Goal: Information Seeking & Learning: Learn about a topic

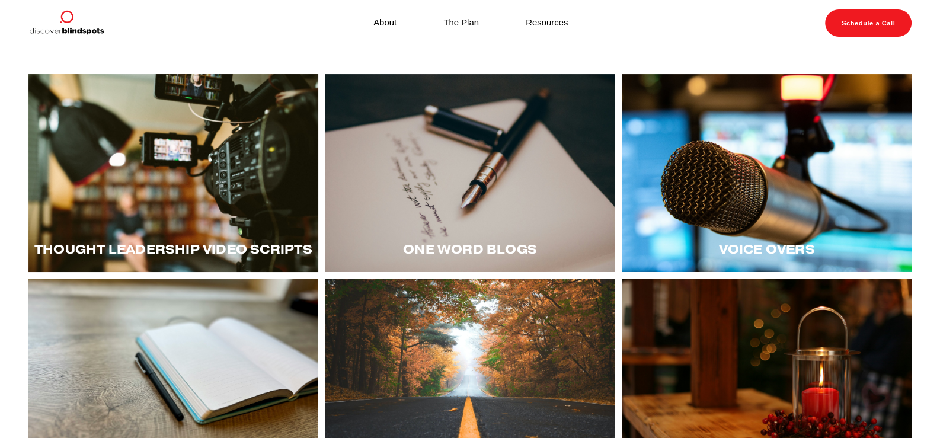
scroll to position [161, 0]
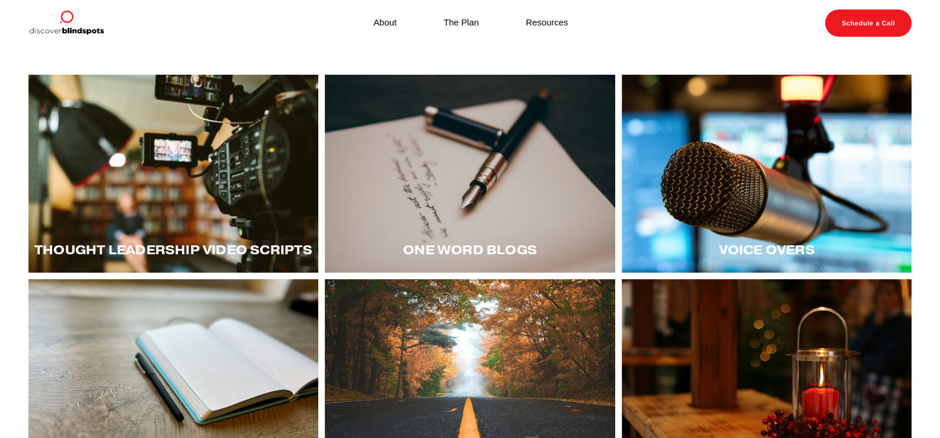
click at [785, 205] on div at bounding box center [766, 173] width 290 height 197
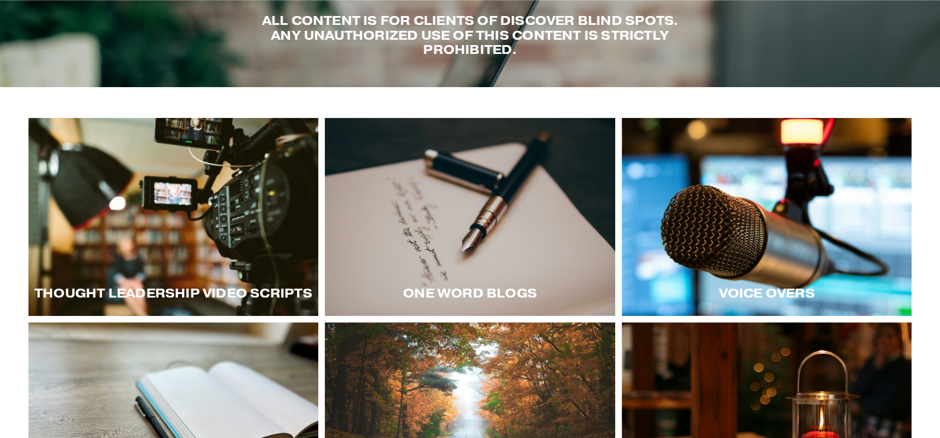
scroll to position [59, 0]
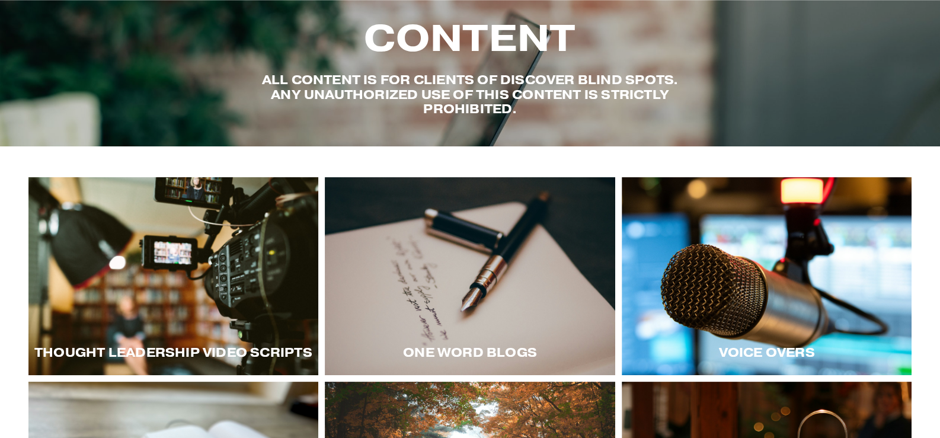
click at [212, 289] on div at bounding box center [173, 275] width 290 height 197
click at [179, 298] on div at bounding box center [173, 275] width 290 height 197
click at [250, 257] on div at bounding box center [173, 275] width 290 height 197
click at [141, 307] on div at bounding box center [173, 275] width 290 height 197
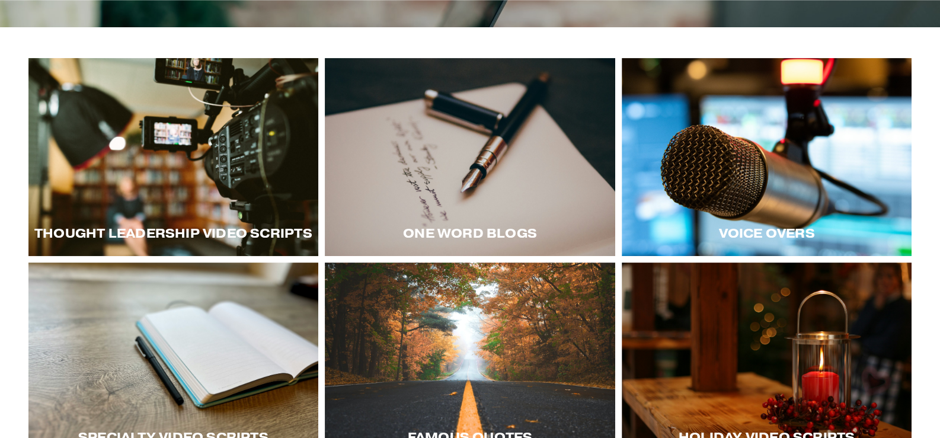
scroll to position [236, 0]
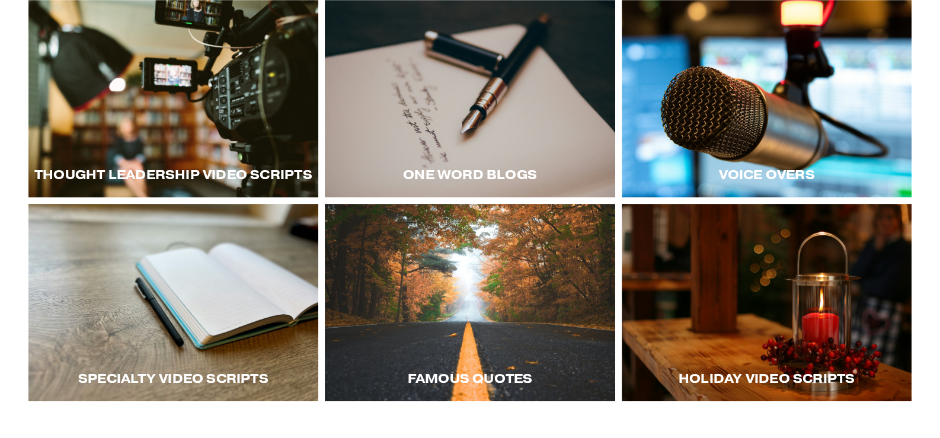
click at [770, 129] on div at bounding box center [766, 97] width 290 height 197
click at [505, 123] on div at bounding box center [470, 97] width 290 height 197
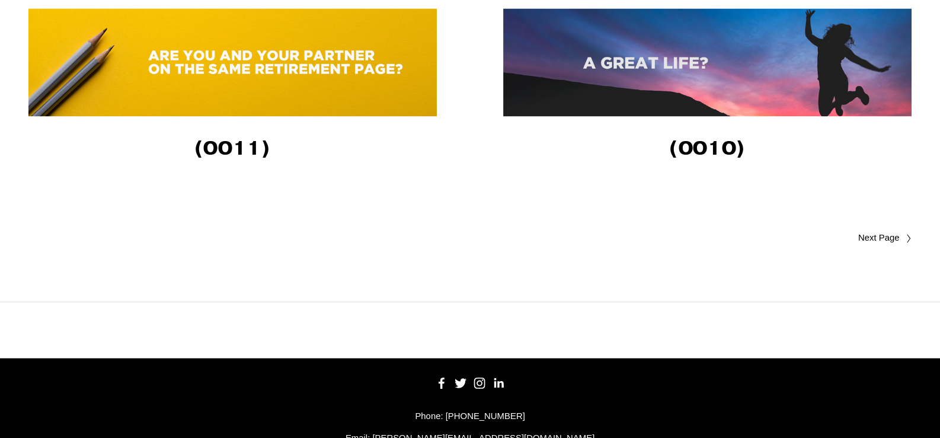
scroll to position [2454, 0]
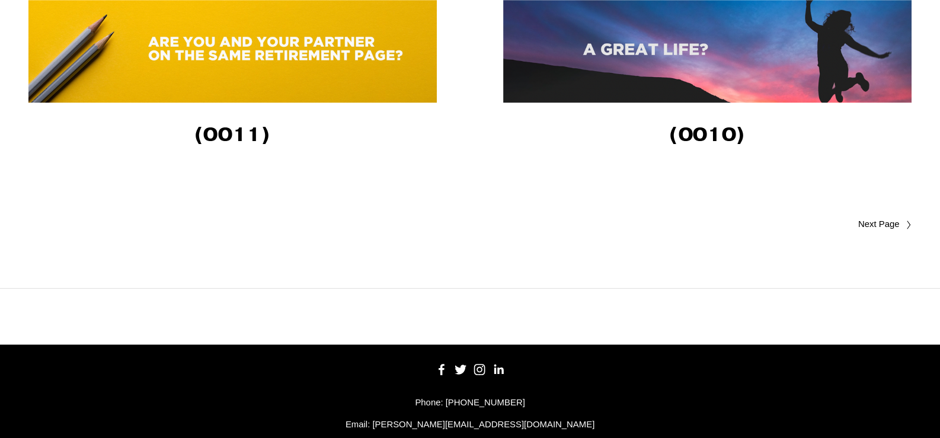
click at [883, 226] on span "Older Posts" at bounding box center [855, 224] width 87 height 14
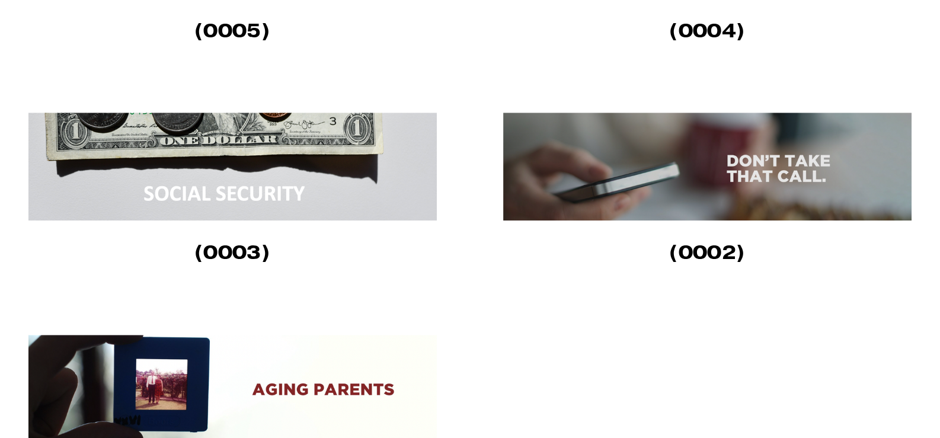
scroll to position [979, 0]
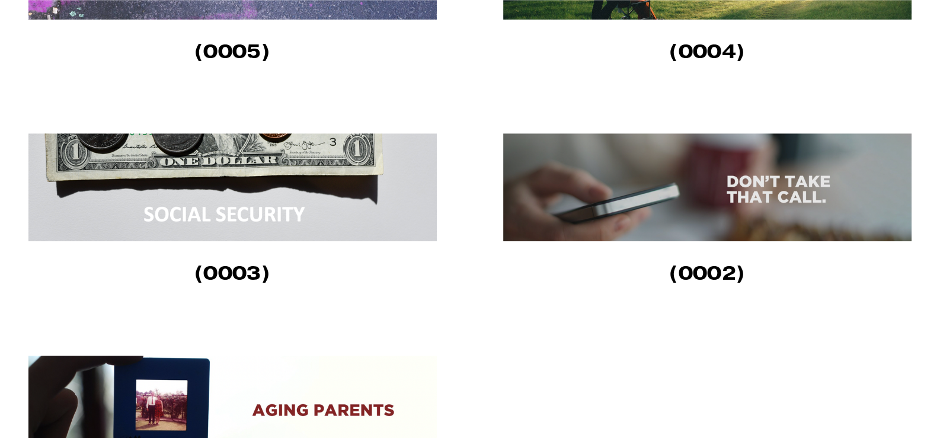
click at [274, 185] on img at bounding box center [232, 187] width 408 height 108
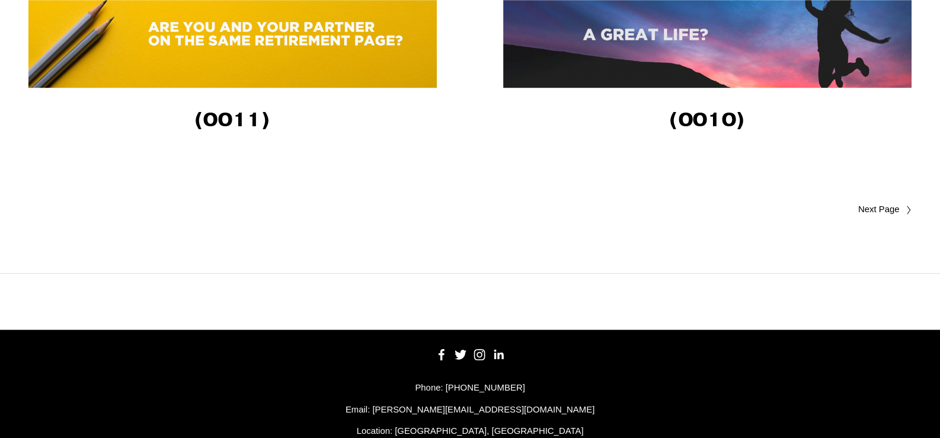
scroll to position [2503, 0]
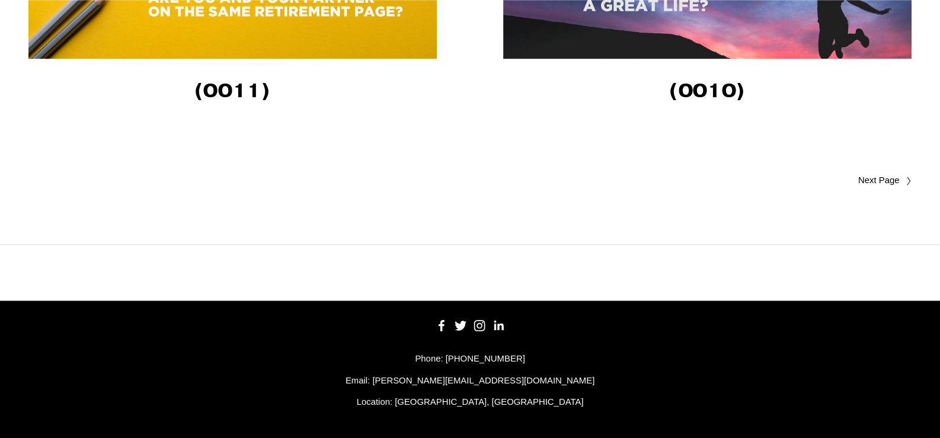
click at [867, 177] on span "Older Posts" at bounding box center [855, 181] width 87 height 14
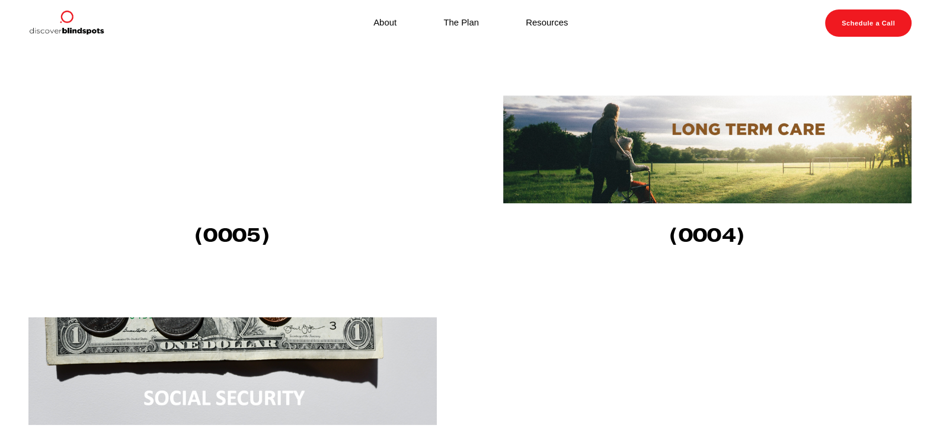
scroll to position [854, 0]
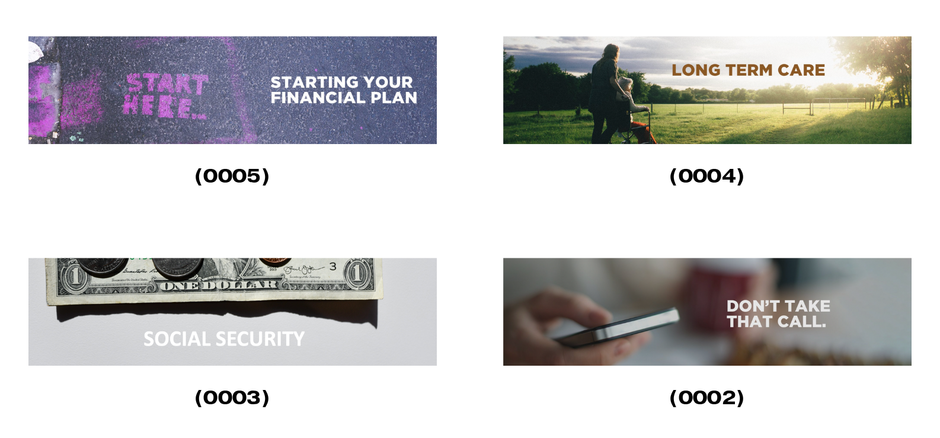
click at [729, 325] on img at bounding box center [707, 312] width 408 height 108
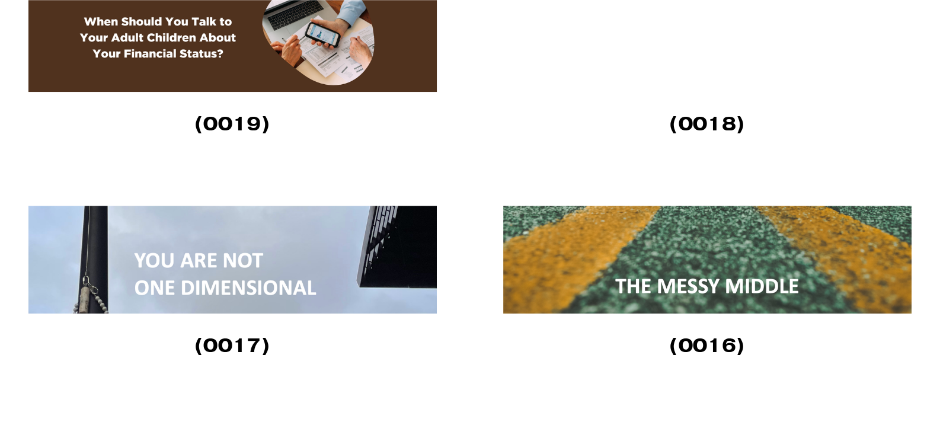
scroll to position [1638, 0]
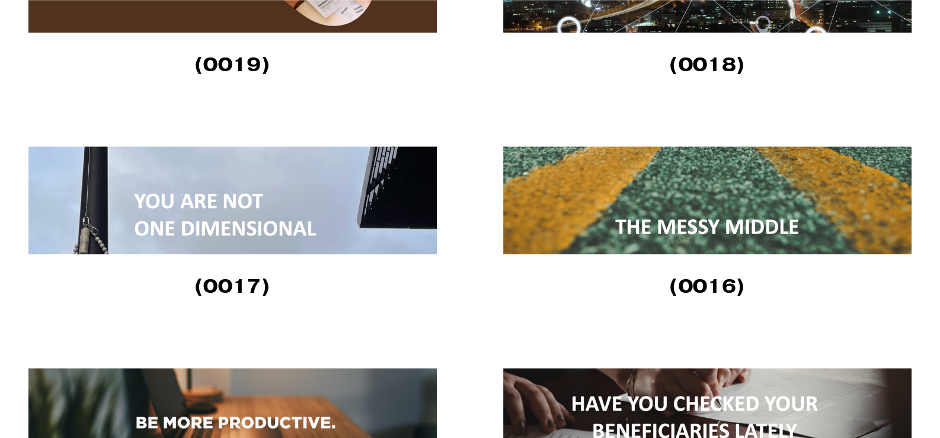
click at [734, 222] on img at bounding box center [707, 200] width 408 height 108
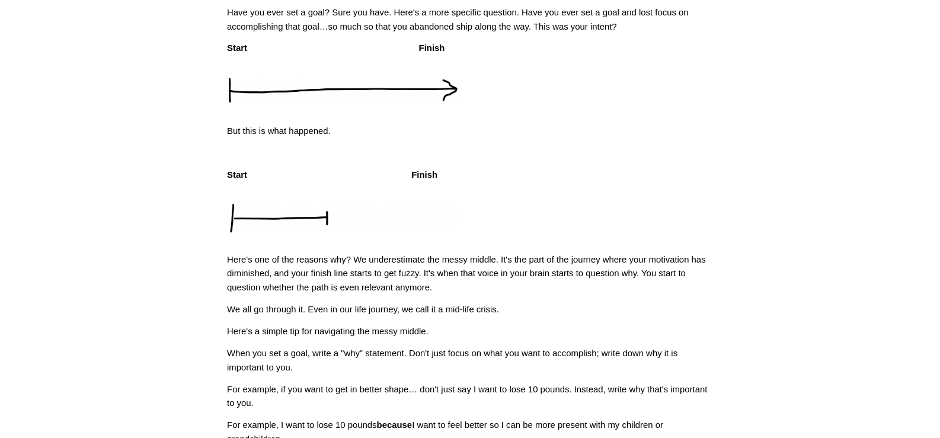
scroll to position [59, 0]
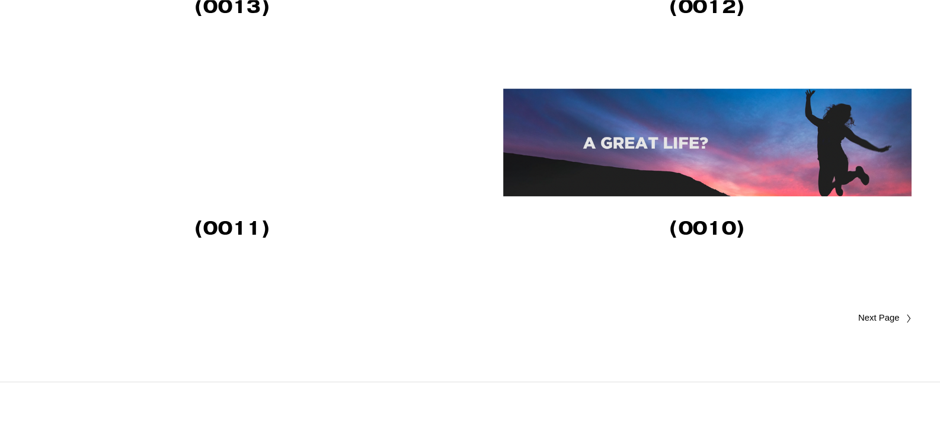
scroll to position [2429, 0]
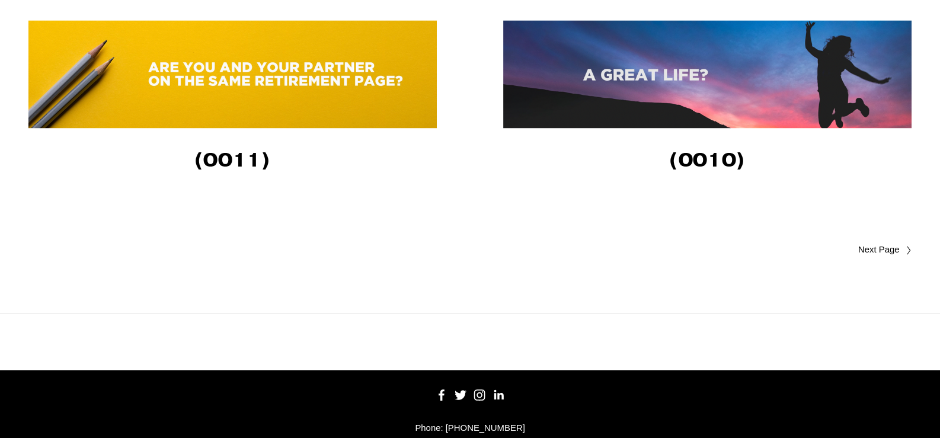
click at [874, 251] on span "Older Posts" at bounding box center [855, 250] width 87 height 14
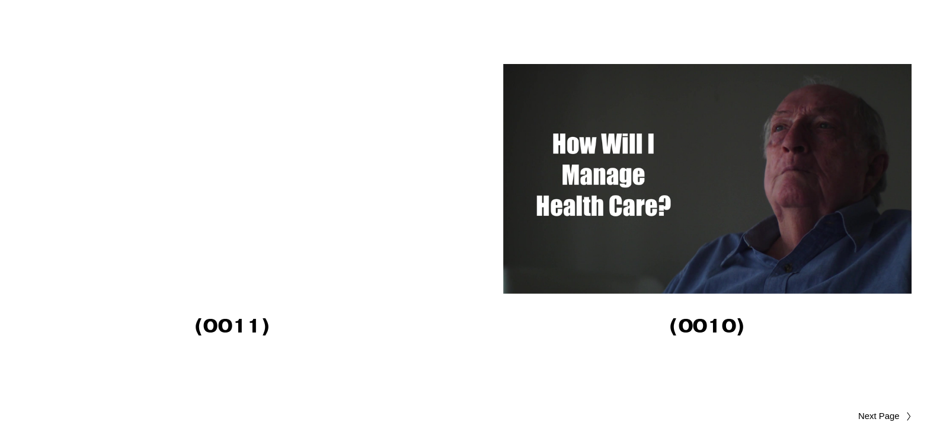
scroll to position [3436, 0]
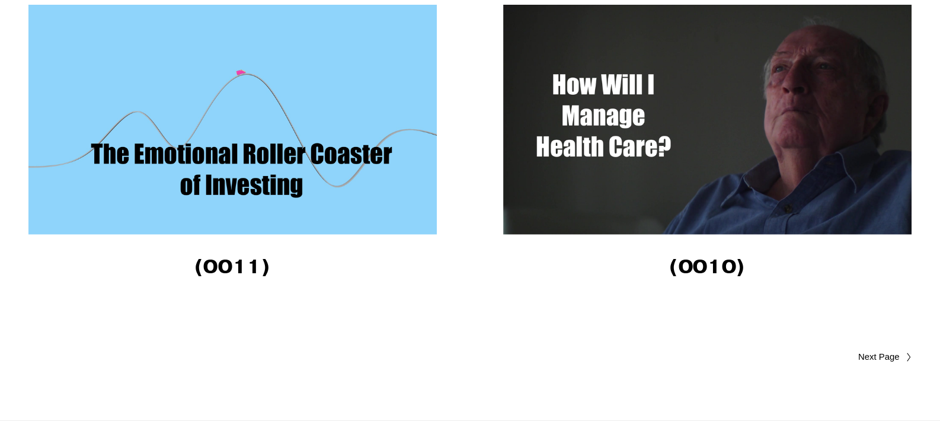
click at [213, 127] on img at bounding box center [232, 120] width 408 height 230
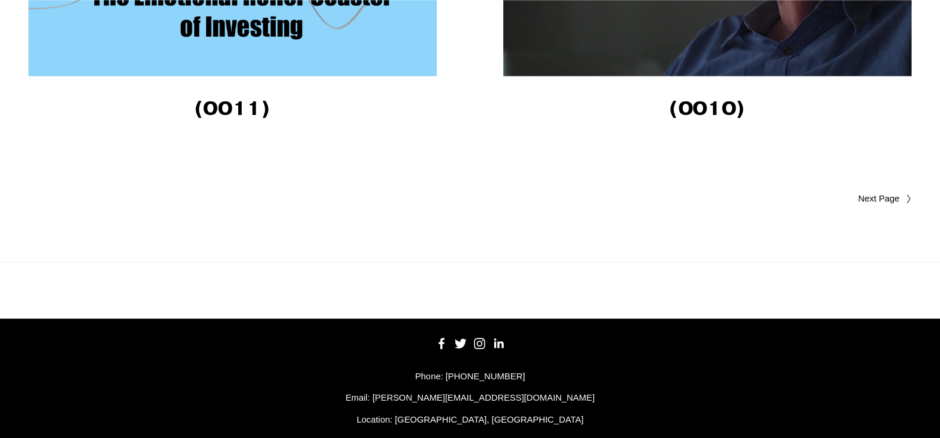
scroll to position [3614, 0]
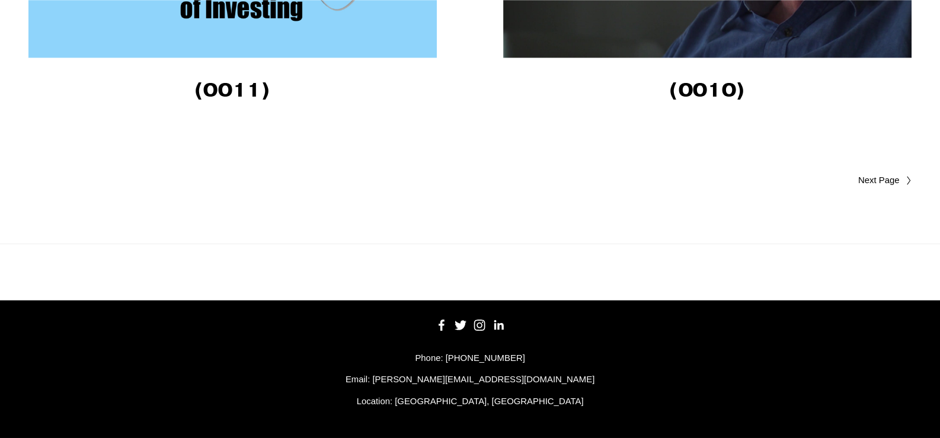
click at [872, 180] on span "Older Posts" at bounding box center [855, 181] width 87 height 14
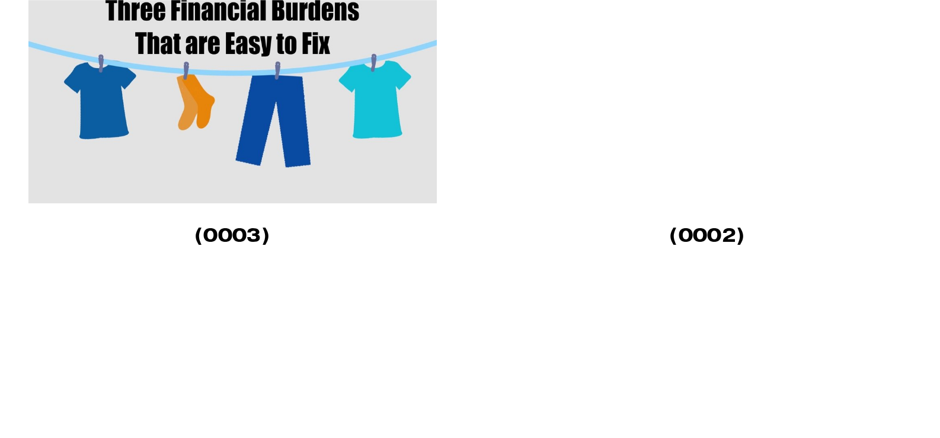
scroll to position [1363, 0]
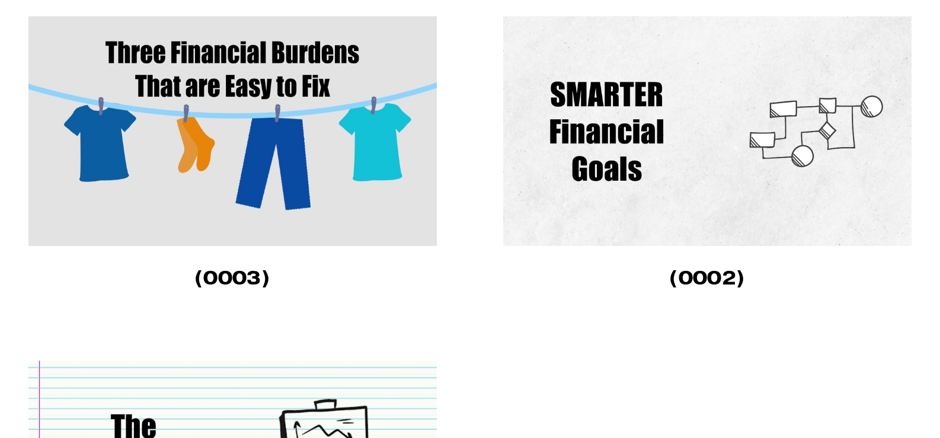
click at [259, 160] on img at bounding box center [232, 131] width 408 height 230
click at [616, 170] on img at bounding box center [707, 131] width 408 height 230
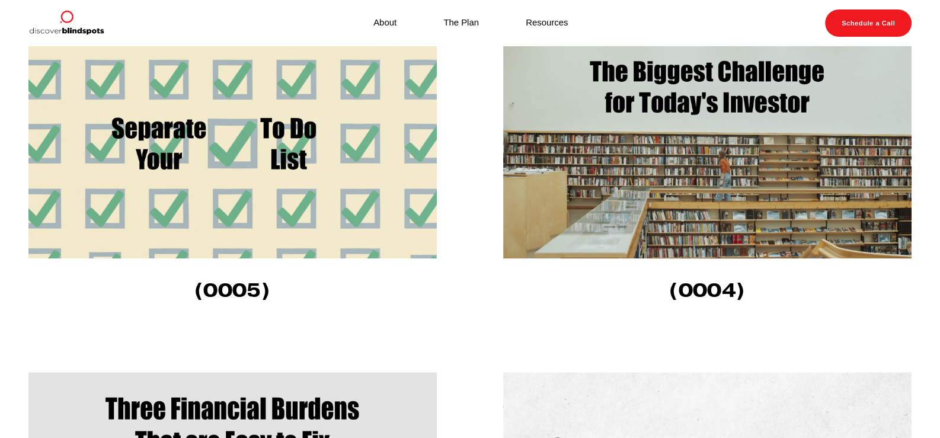
scroll to position [947, 0]
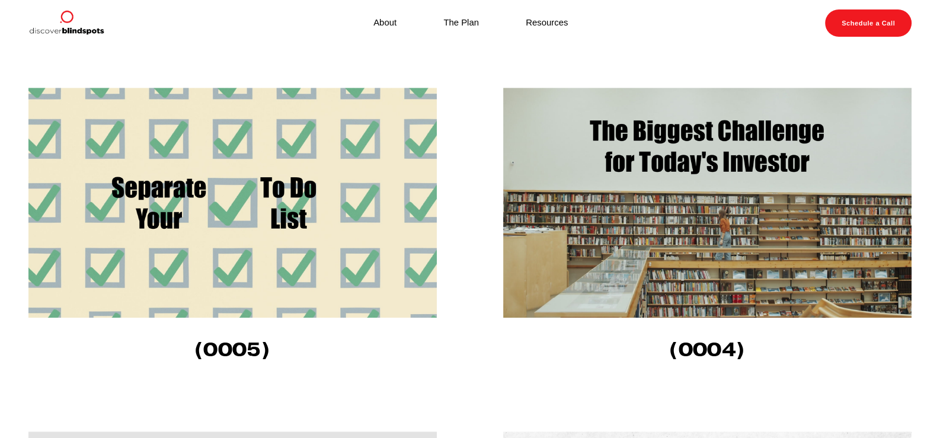
click at [752, 254] on img at bounding box center [707, 203] width 408 height 230
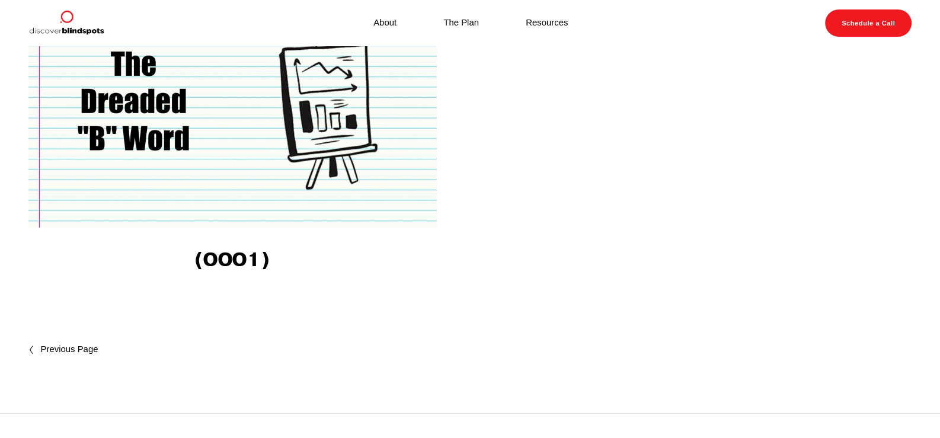
scroll to position [1718, 0]
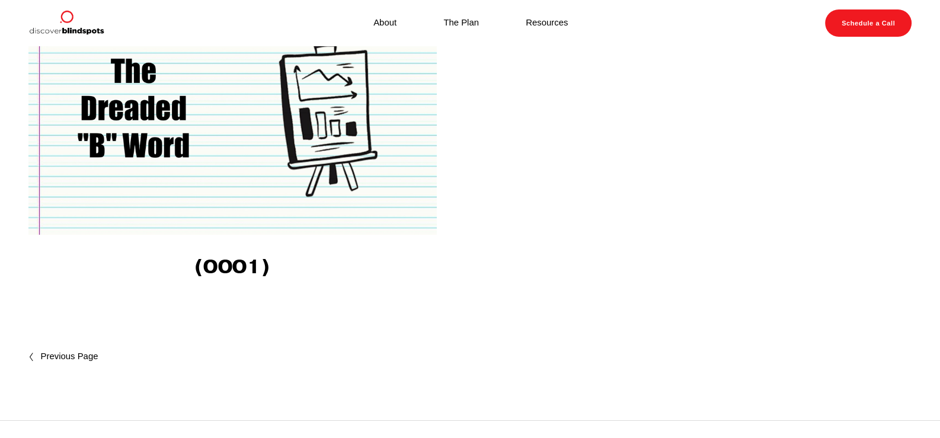
click at [56, 361] on span "Newer Posts" at bounding box center [94, 357] width 107 height 14
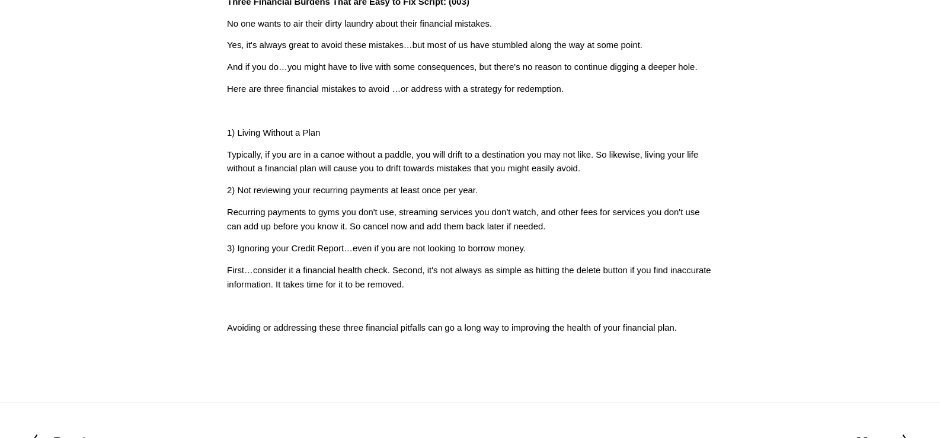
scroll to position [296, 0]
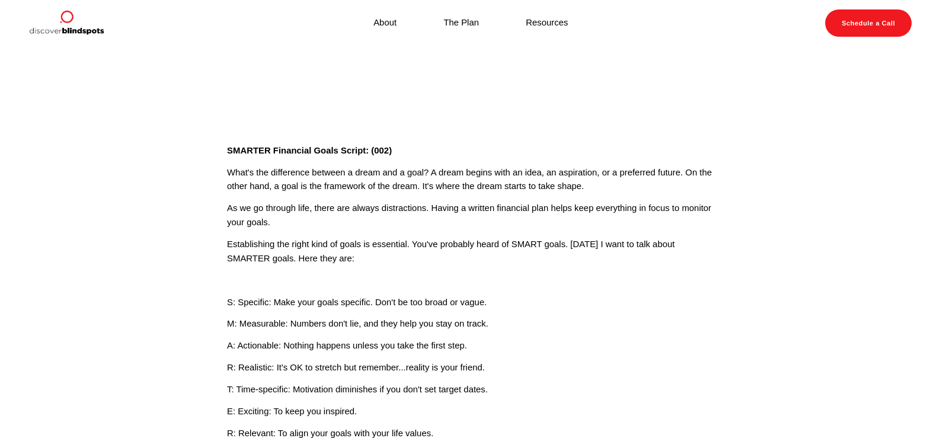
scroll to position [59, 0]
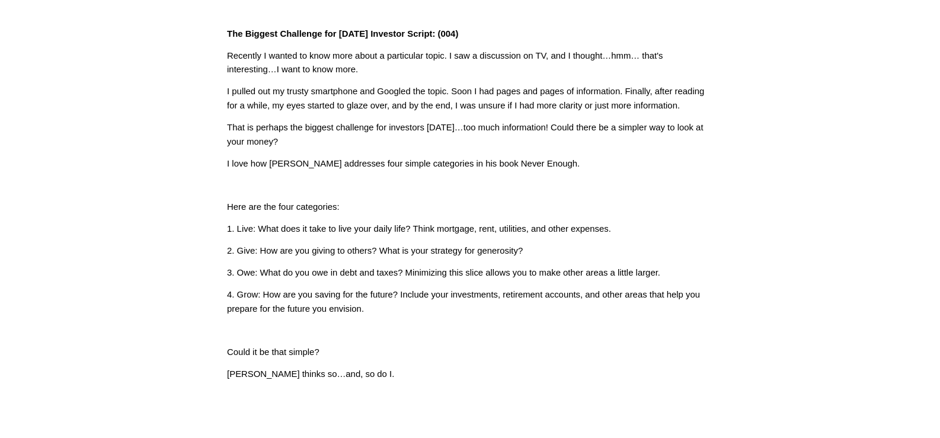
scroll to position [355, 0]
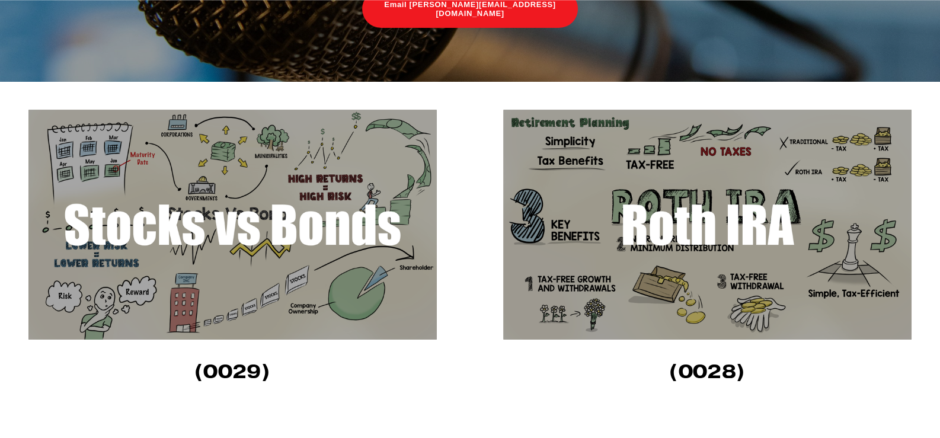
scroll to position [296, 0]
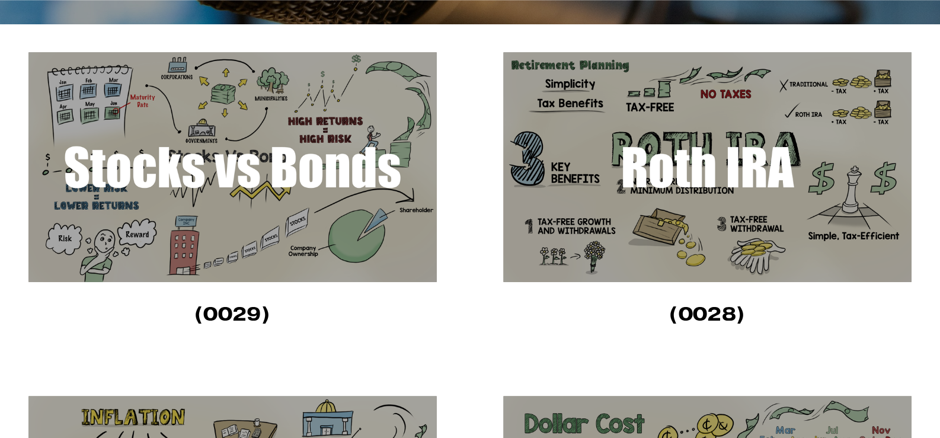
click at [265, 182] on img at bounding box center [232, 167] width 408 height 230
click at [719, 216] on img at bounding box center [707, 167] width 408 height 230
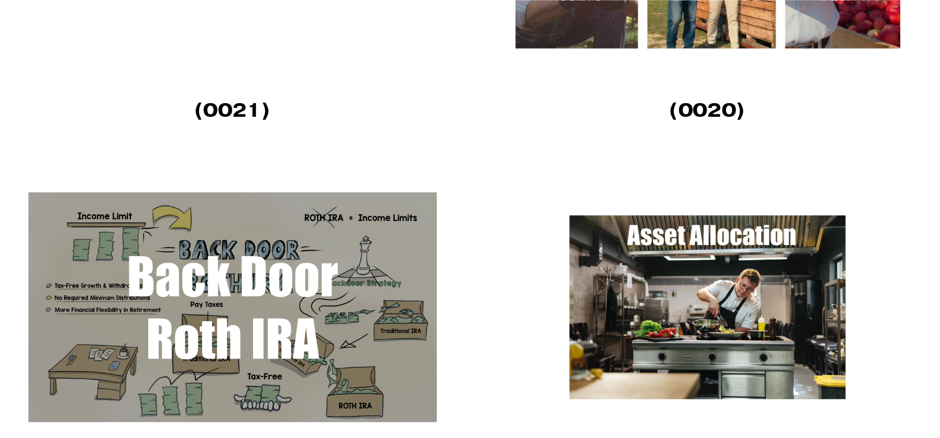
scroll to position [1895, 0]
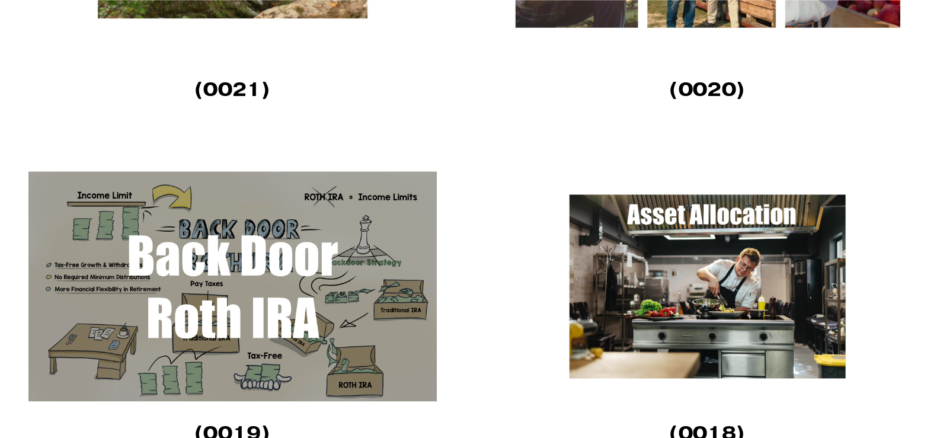
click at [733, 317] on img at bounding box center [707, 286] width 408 height 230
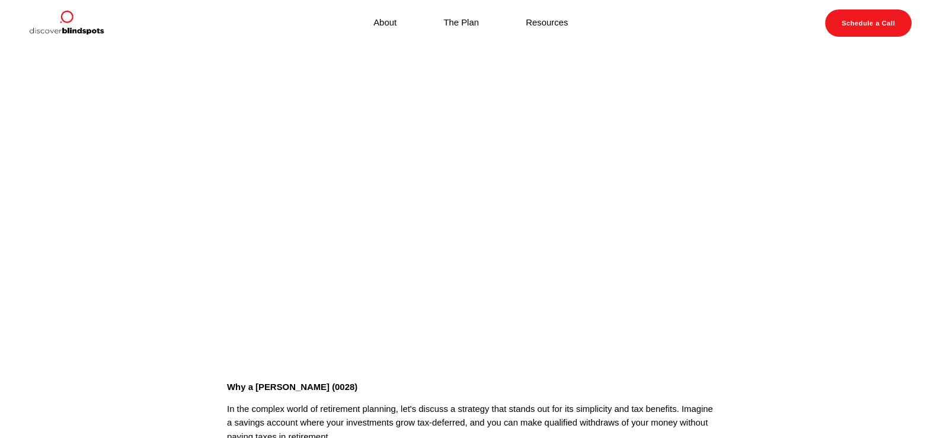
scroll to position [118, 0]
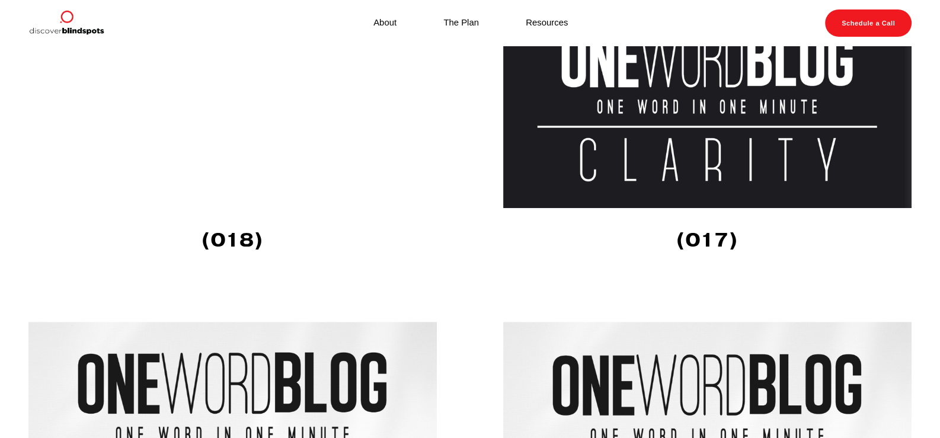
scroll to position [652, 0]
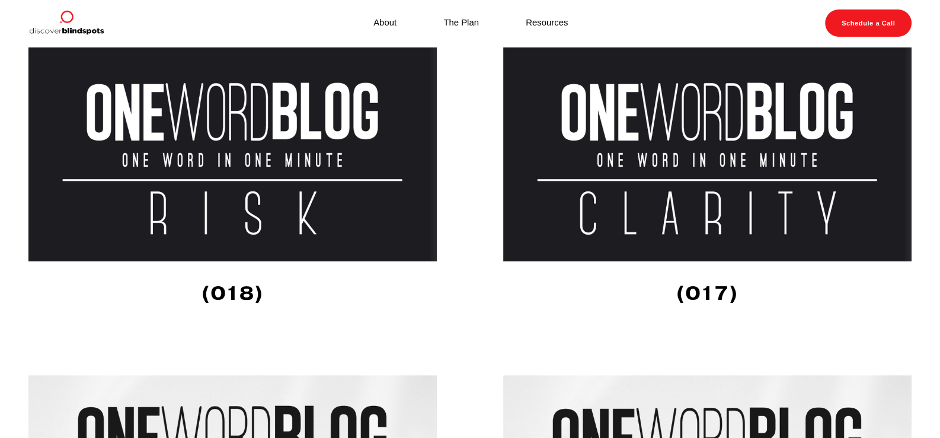
click at [236, 194] on img at bounding box center [232, 154] width 408 height 214
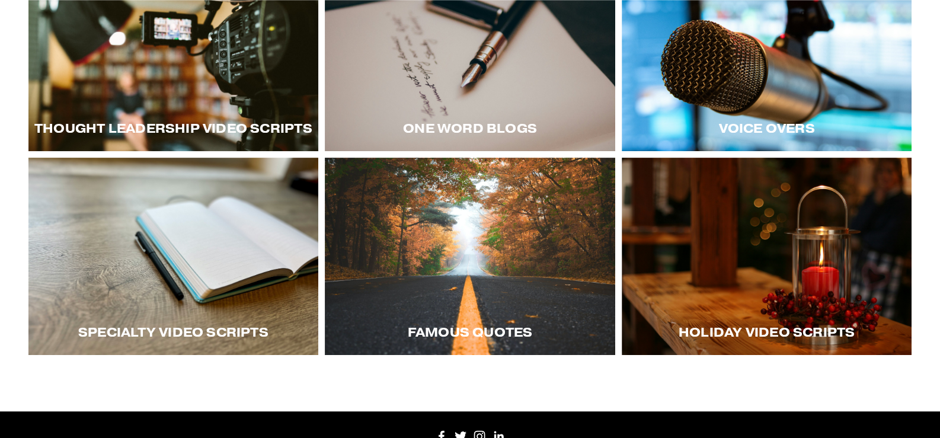
scroll to position [296, 0]
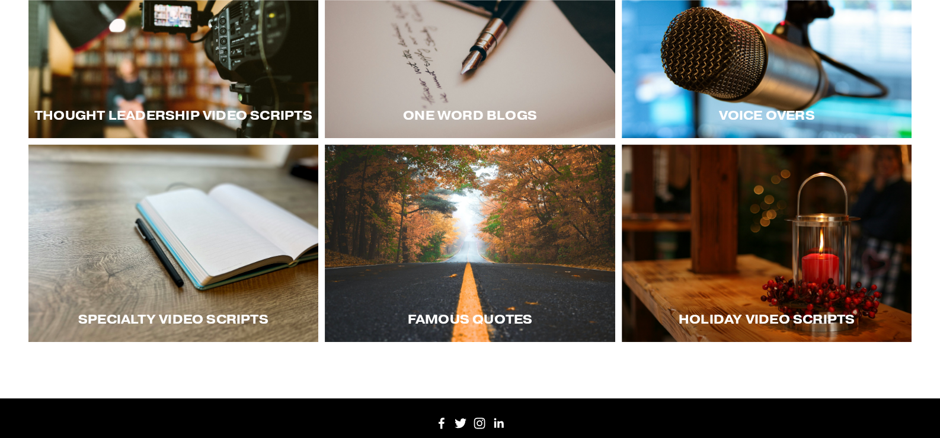
click at [184, 248] on div at bounding box center [173, 243] width 290 height 197
click at [743, 278] on div at bounding box center [766, 243] width 290 height 197
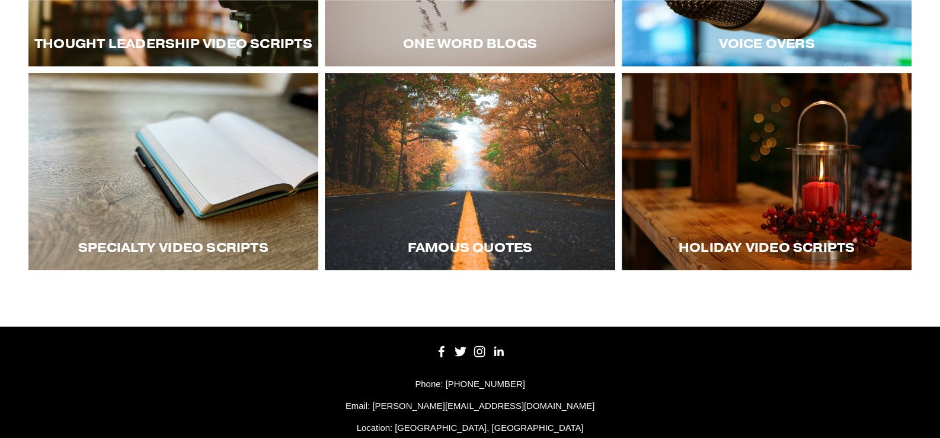
scroll to position [339, 0]
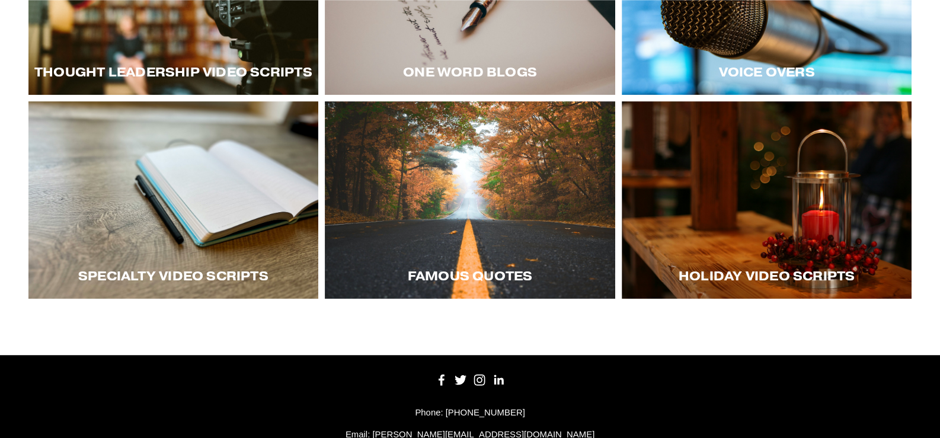
click at [485, 186] on div at bounding box center [470, 199] width 290 height 197
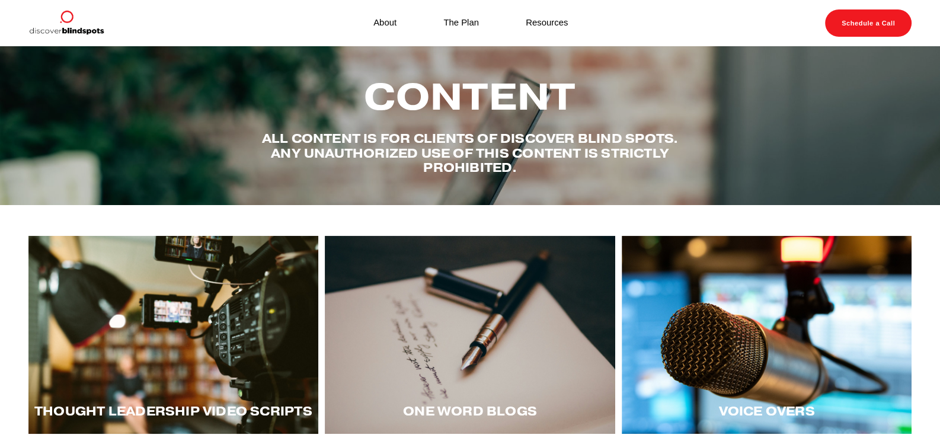
scroll to position [0, 0]
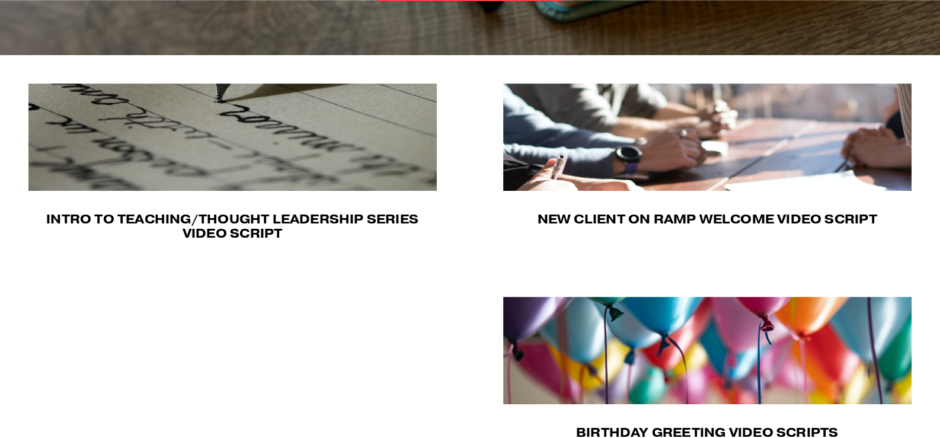
scroll to position [296, 0]
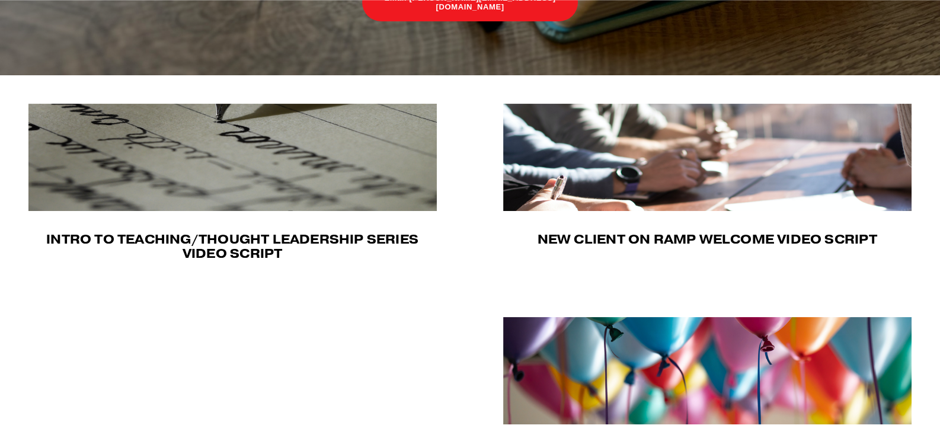
click at [700, 191] on img at bounding box center [707, 157] width 408 height 107
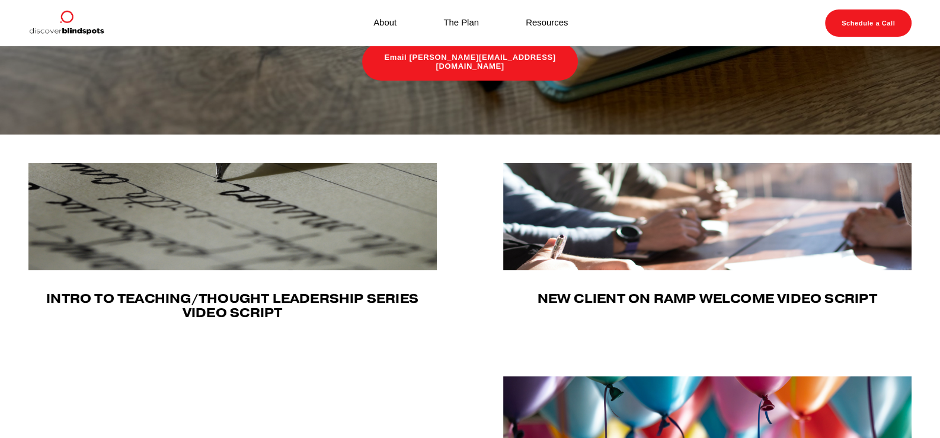
scroll to position [59, 0]
